Goal: Transaction & Acquisition: Purchase product/service

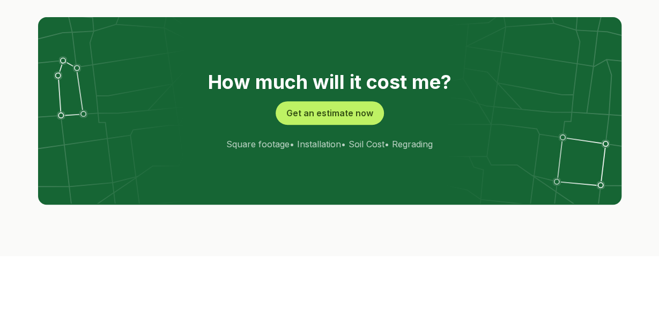
scroll to position [2164, 0]
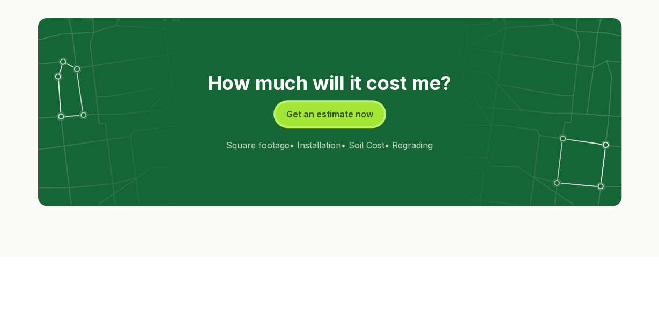
click at [324, 102] on button "Get an estimate now" at bounding box center [330, 114] width 108 height 24
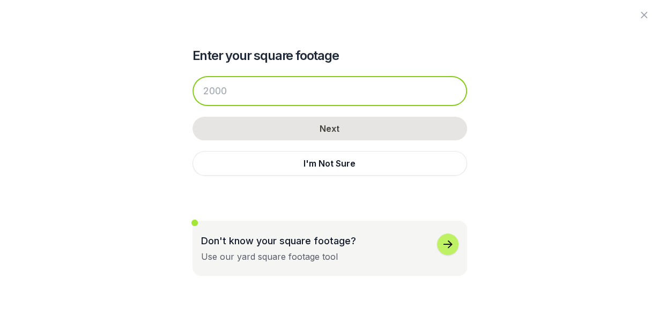
click at [219, 91] on input "number" at bounding box center [329, 91] width 274 height 30
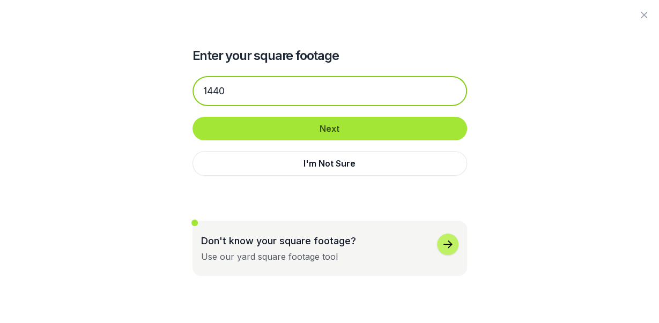
type input "1440"
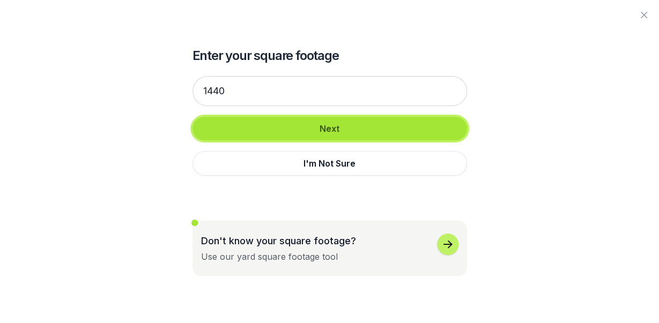
click at [313, 118] on button "Next" at bounding box center [329, 129] width 274 height 24
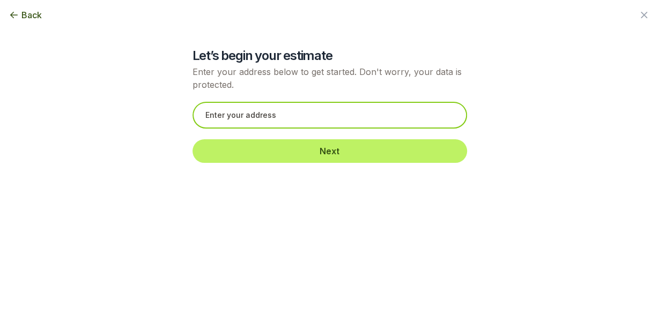
click at [300, 118] on input "text" at bounding box center [329, 115] width 274 height 27
type input "s"
click at [305, 116] on input "text" at bounding box center [329, 115] width 274 height 27
click at [221, 126] on input "text" at bounding box center [329, 115] width 274 height 27
paste input "[STREET_ADDRESS]"
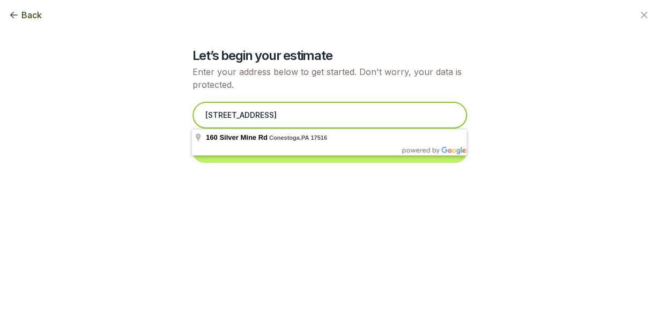
type input "[STREET_ADDRESS]"
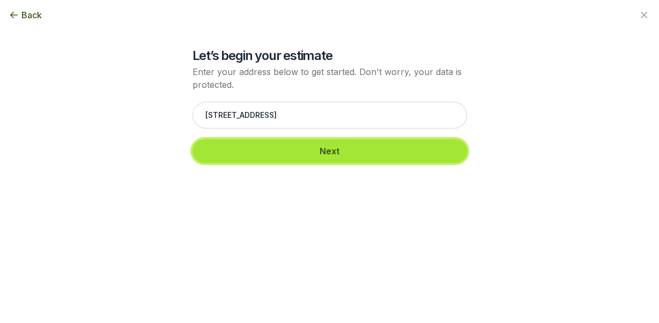
click at [274, 143] on button "Next" at bounding box center [329, 151] width 274 height 24
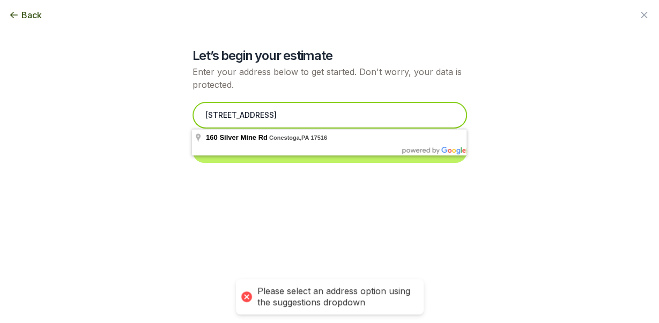
click at [325, 128] on input "[STREET_ADDRESS]" at bounding box center [329, 115] width 274 height 27
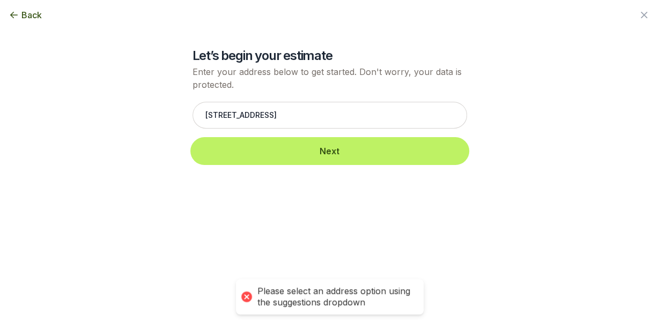
click at [308, 142] on button "Next" at bounding box center [329, 151] width 274 height 24
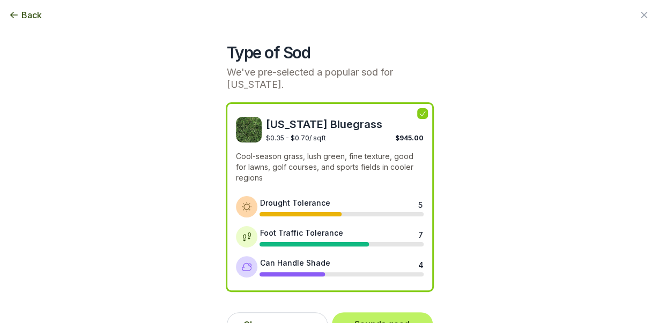
scroll to position [26, 0]
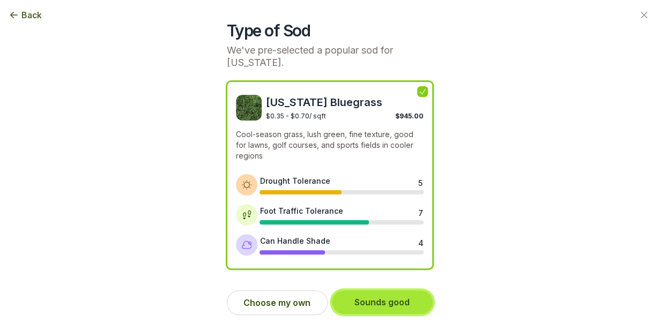
click at [379, 300] on button "Sounds good" at bounding box center [382, 303] width 101 height 24
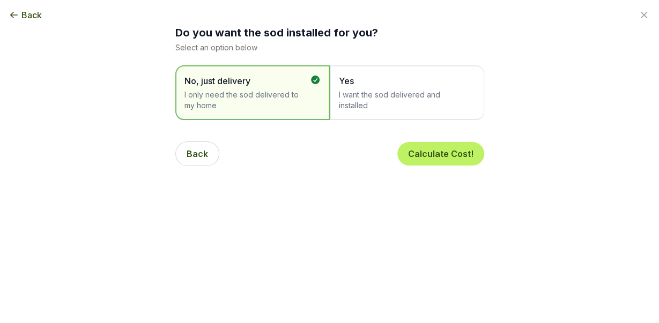
scroll to position [0, 0]
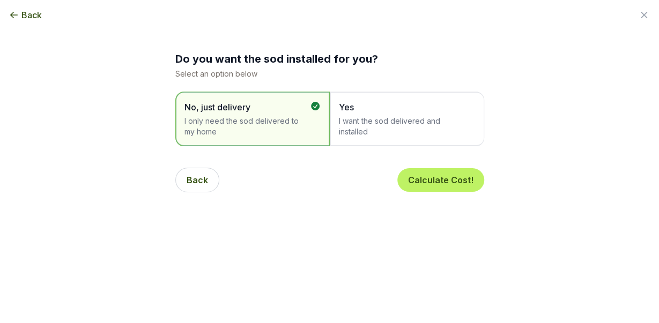
click at [381, 128] on span "I want the sod delivered and installed" at bounding box center [401, 126] width 125 height 21
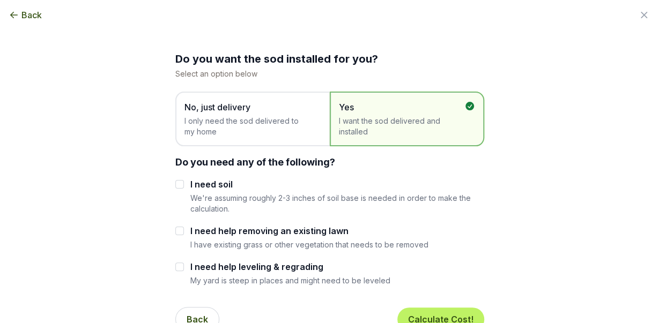
scroll to position [26, 0]
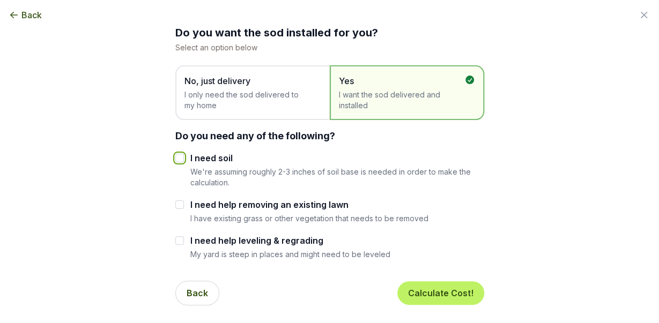
click at [180, 159] on input "I need soil" at bounding box center [179, 158] width 9 height 9
checkbox input "true"
click at [180, 214] on div "I need help removing an existing lawn I have existing grass or other vegetation…" at bounding box center [329, 210] width 309 height 25
click at [180, 197] on div "I need soil We're assuming roughly 2-3 inches of soil base is needed in order t…" at bounding box center [329, 206] width 309 height 108
click at [180, 203] on input "I need help removing an existing lawn" at bounding box center [179, 204] width 9 height 9
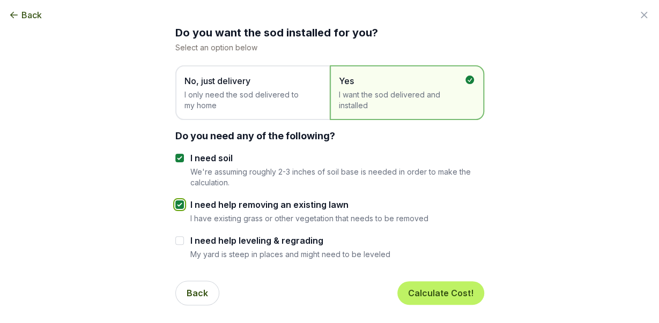
checkbox input "true"
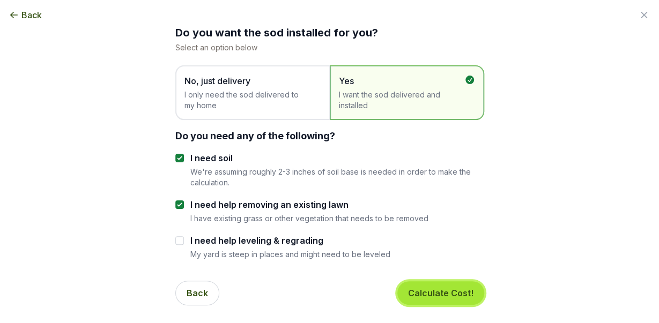
click at [420, 288] on button "Calculate Cost!" at bounding box center [440, 293] width 87 height 24
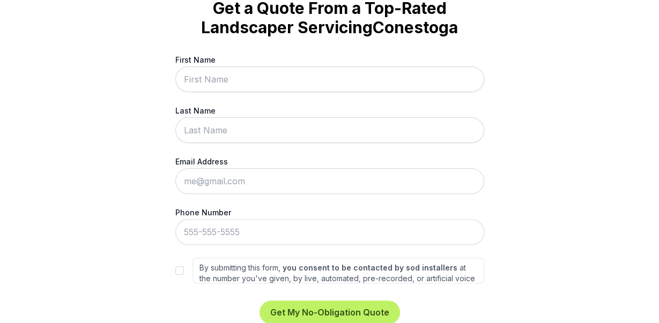
scroll to position [66, 0]
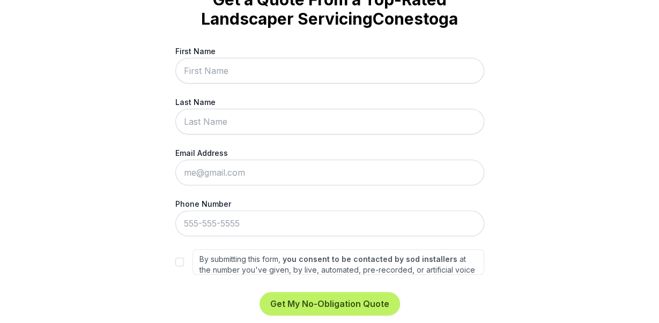
click at [279, 71] on input "First Name" at bounding box center [329, 71] width 309 height 26
type input "[PERSON_NAME]"
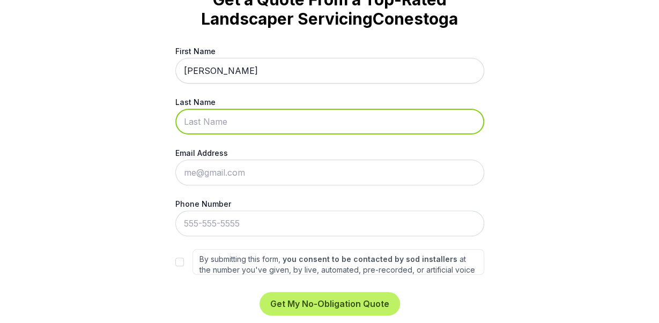
click at [266, 124] on input "Last Name" at bounding box center [329, 122] width 309 height 26
type input "[PERSON_NAME]"
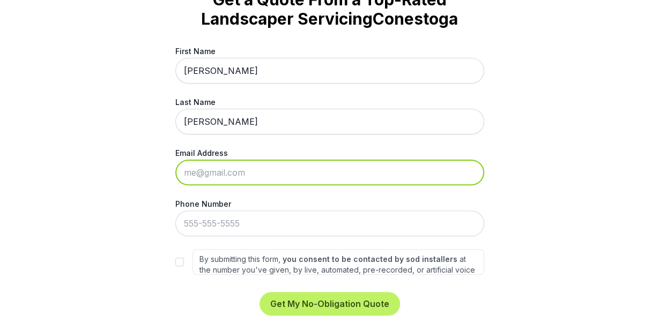
click at [239, 168] on input "Email Address" at bounding box center [329, 173] width 309 height 26
click at [247, 177] on input "Email Address" at bounding box center [329, 173] width 309 height 26
type input "[EMAIL_ADDRESS][DOMAIN_NAME]"
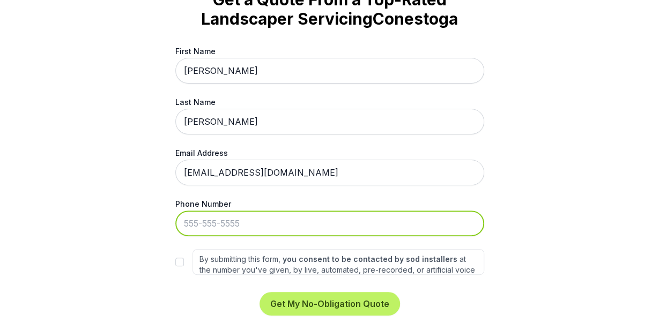
click at [226, 224] on input "Phone Number" at bounding box center [329, 224] width 309 height 26
type input "[PHONE_NUMBER]"
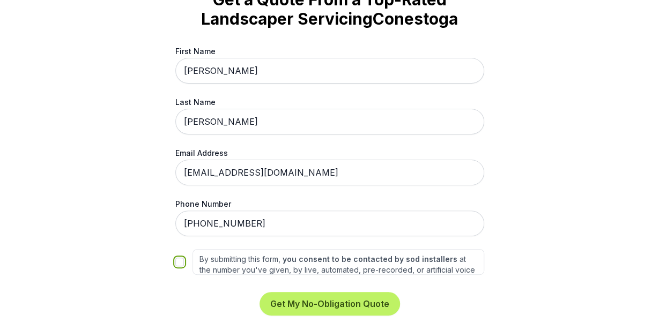
click at [177, 259] on input "By submitting this form, you consent to be contacted by sod installers at the n…" at bounding box center [179, 262] width 9 height 9
checkbox input "true"
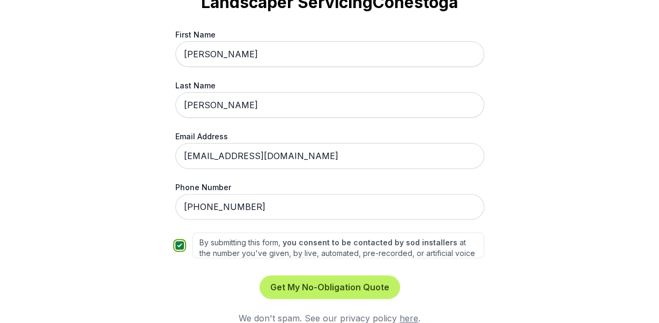
scroll to position [97, 0]
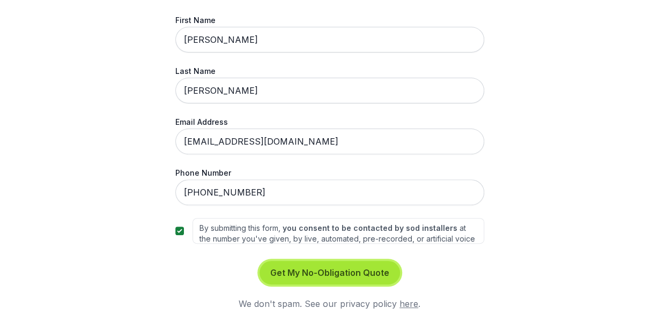
click at [311, 271] on button "Get My No-Obligation Quote" at bounding box center [329, 273] width 140 height 24
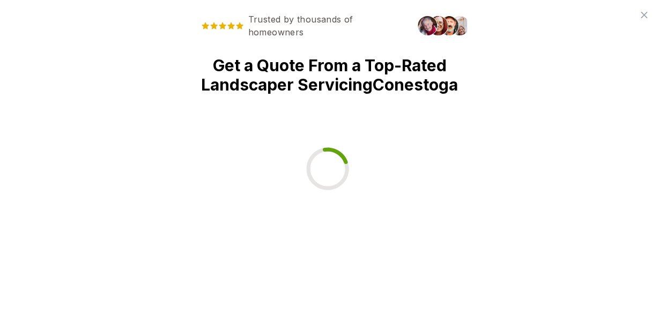
scroll to position [0, 0]
